Goal: Information Seeking & Learning: Learn about a topic

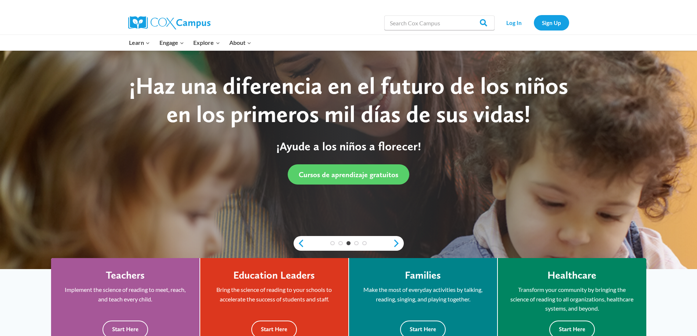
scroll to position [74, 0]
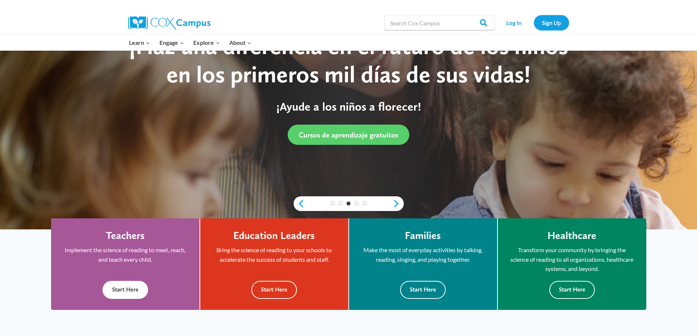
click at [128, 289] on button "Start Here" at bounding box center [126, 290] width 46 height 18
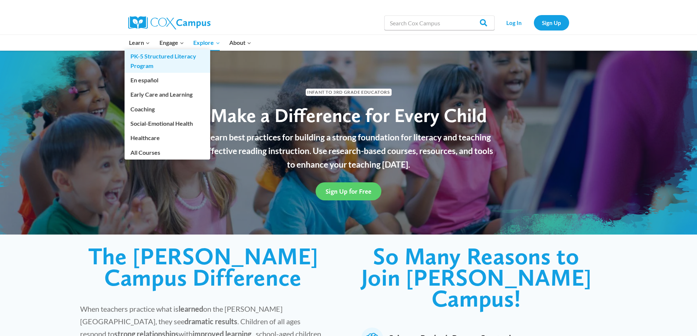
click at [142, 60] on link "PK-5 Structured Literacy Program" at bounding box center [168, 61] width 86 height 24
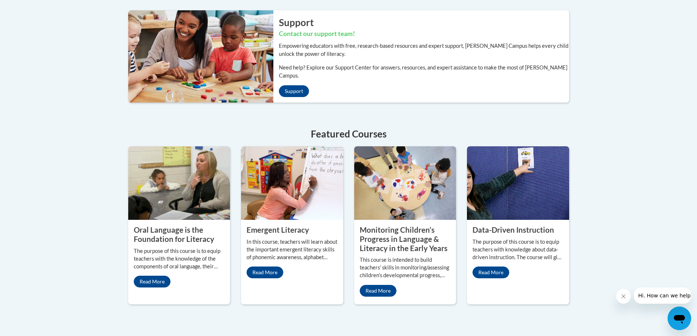
scroll to position [257, 0]
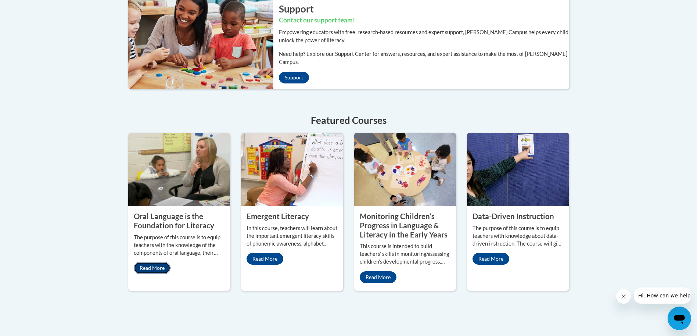
click at [158, 263] on link "Read More" at bounding box center [152, 268] width 37 height 12
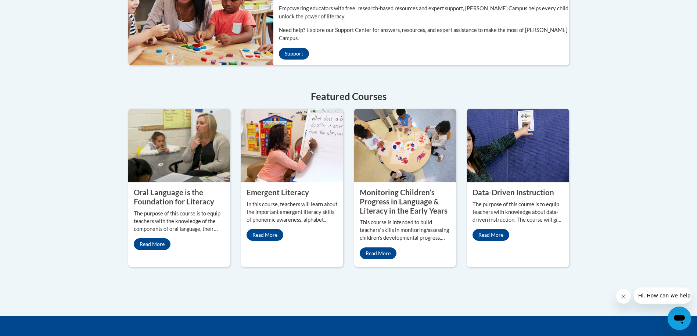
scroll to position [294, 0]
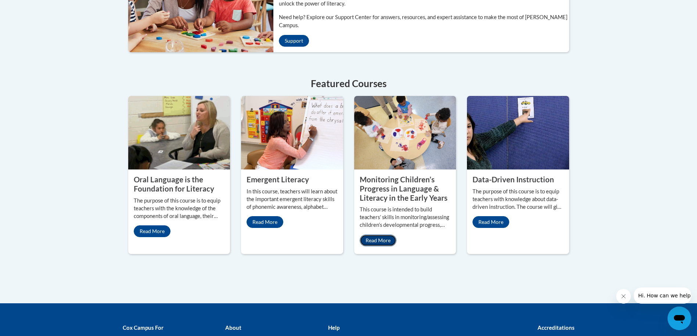
click at [366, 235] on link "Read More" at bounding box center [378, 241] width 37 height 12
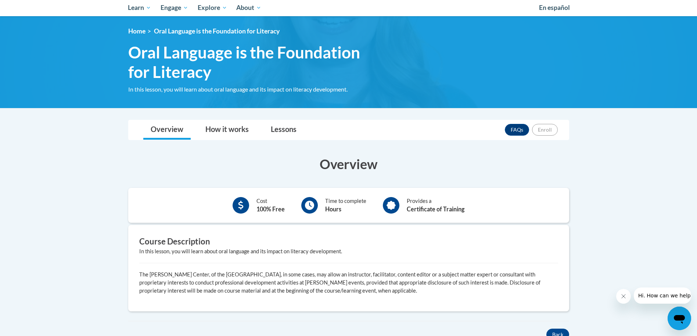
scroll to position [147, 0]
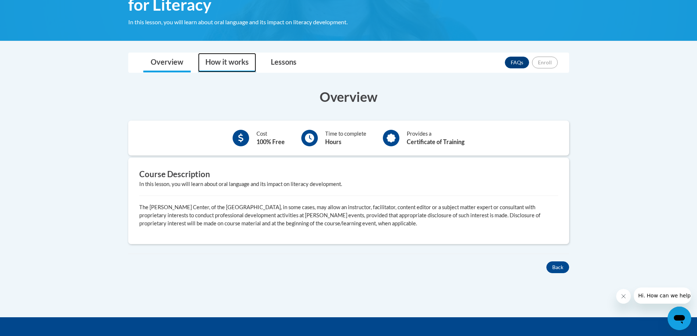
click at [228, 63] on link "How it works" at bounding box center [227, 62] width 58 height 19
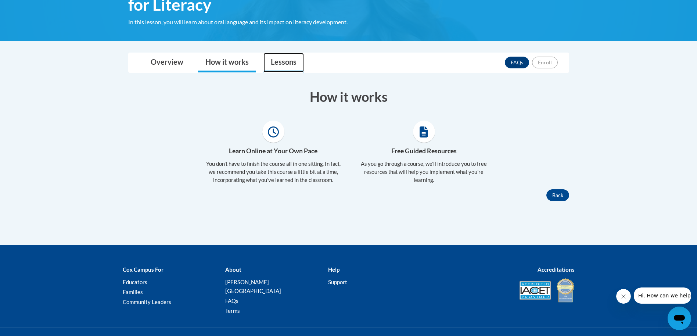
click at [278, 60] on link "Lessons" at bounding box center [284, 62] width 40 height 19
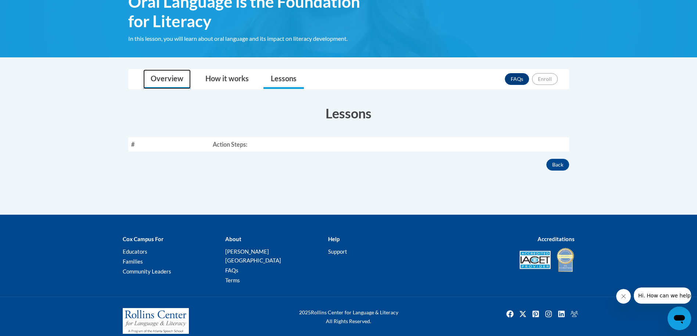
click at [165, 82] on link "Overview" at bounding box center [166, 78] width 47 height 19
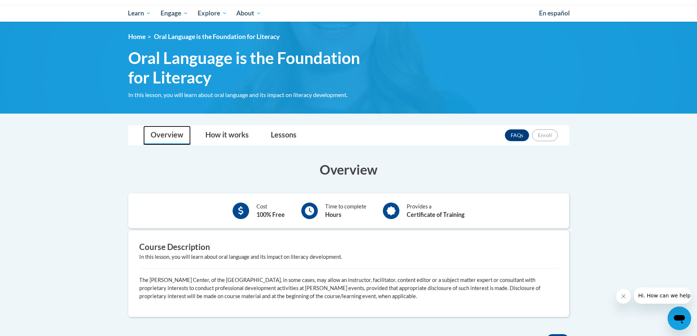
scroll to position [65, 0]
